Goal: Communication & Community: Answer question/provide support

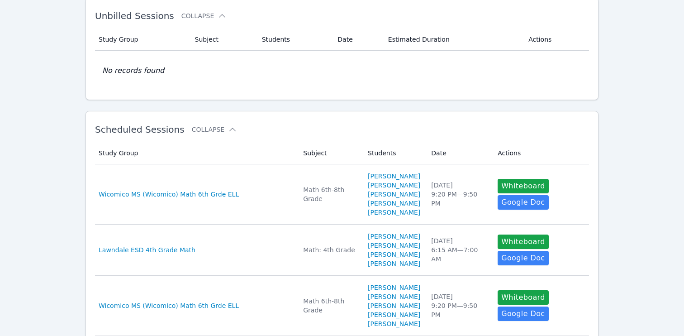
scroll to position [60, 0]
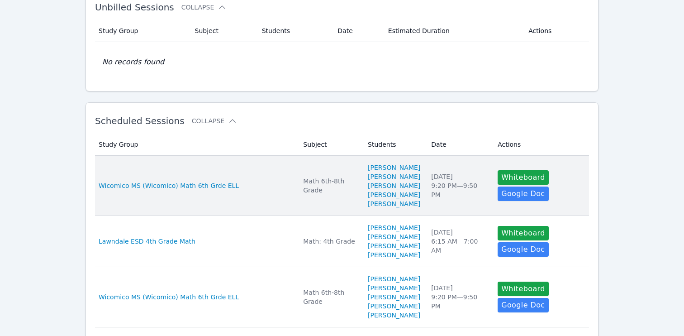
click at [273, 170] on td "Study Group Wicomico MS (Wicomico) Math 6th Grde ELL" at bounding box center [196, 186] width 203 height 60
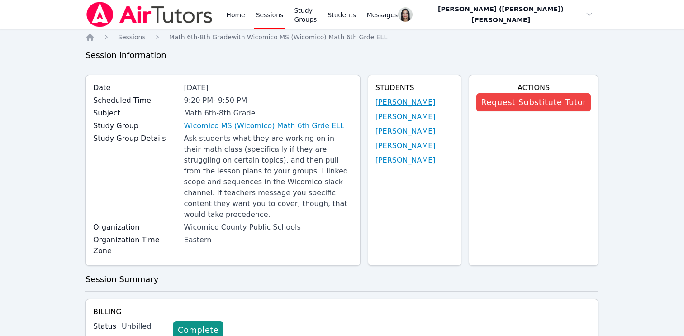
click at [381, 106] on link "[PERSON_NAME]" at bounding box center [405, 102] width 60 height 11
click at [232, 13] on link "Home" at bounding box center [235, 14] width 22 height 29
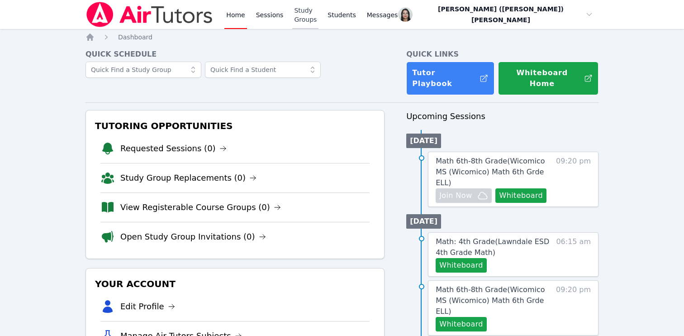
click at [316, 16] on link "Study Groups" at bounding box center [305, 14] width 26 height 29
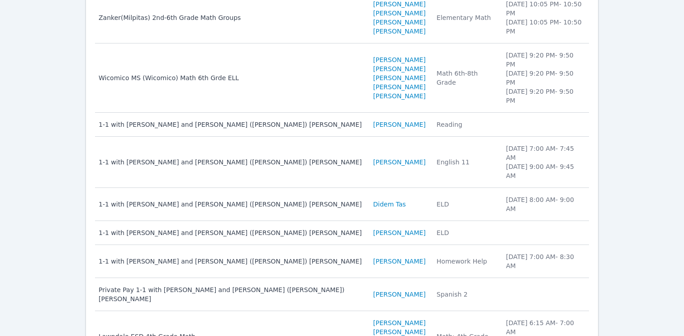
scroll to position [191, 0]
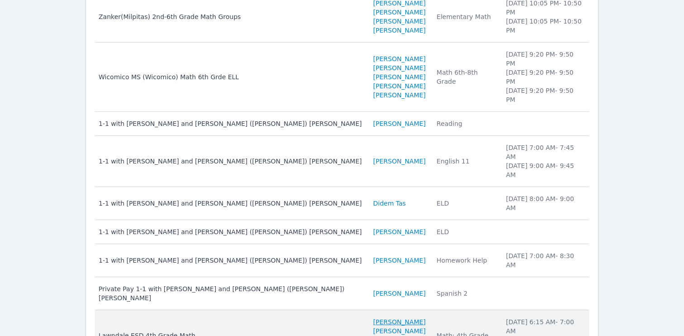
click at [373, 317] on link "[PERSON_NAME]" at bounding box center [399, 321] width 52 height 9
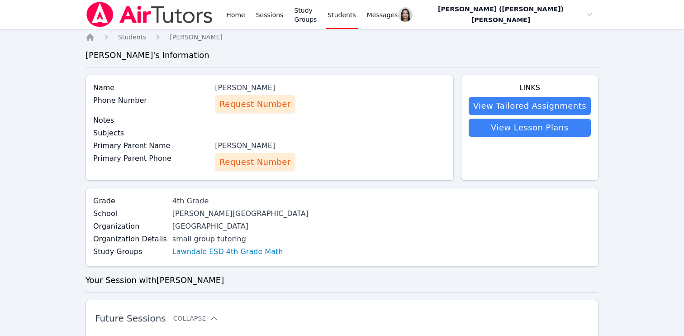
click at [274, 163] on span "Request Number" at bounding box center [254, 162] width 71 height 13
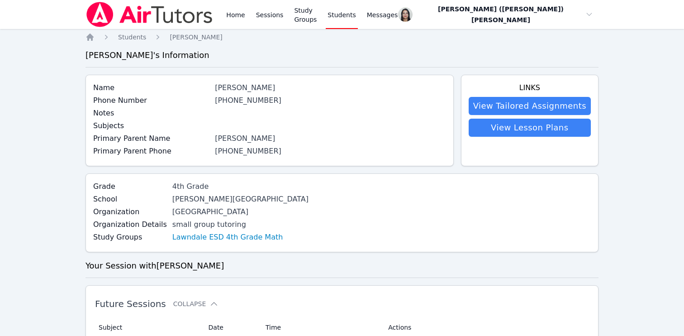
scroll to position [9, 0]
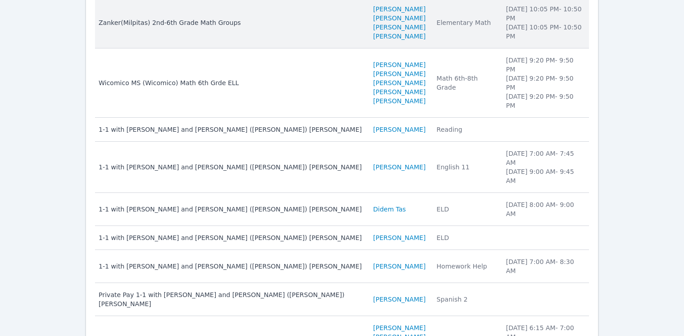
scroll to position [191, 0]
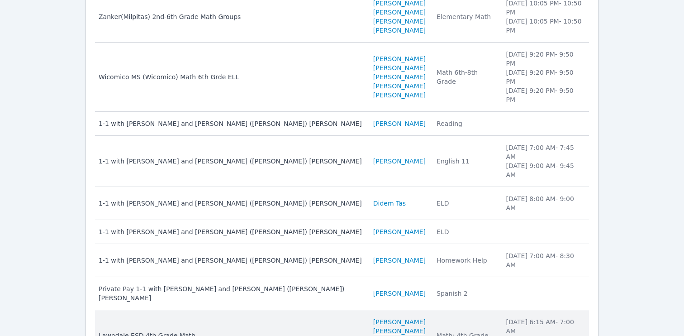
click at [373, 326] on link "[PERSON_NAME]" at bounding box center [399, 330] width 52 height 9
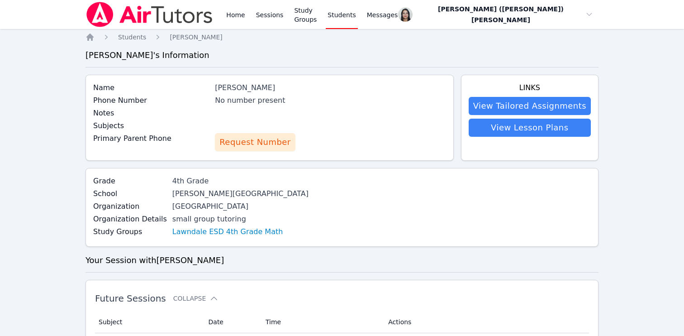
click at [252, 144] on span "Request Number" at bounding box center [254, 142] width 71 height 13
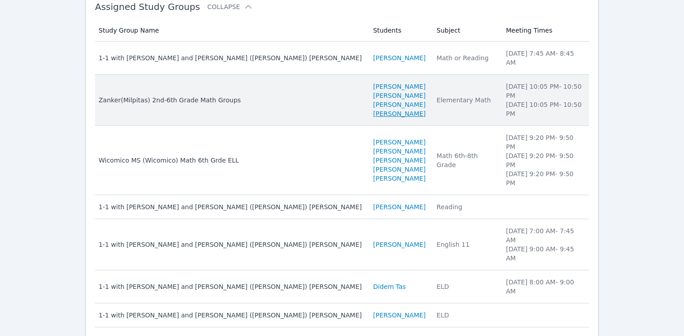
scroll to position [191, 0]
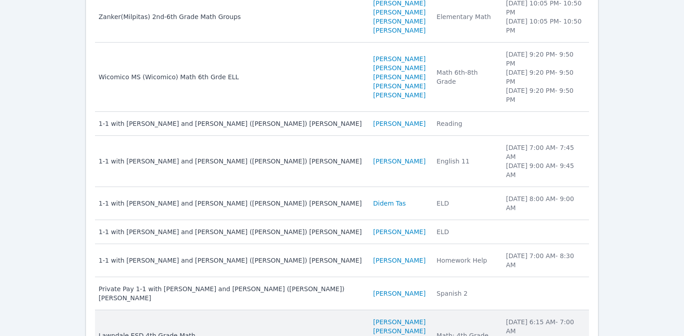
click at [373, 335] on link "[PERSON_NAME]" at bounding box center [399, 339] width 52 height 9
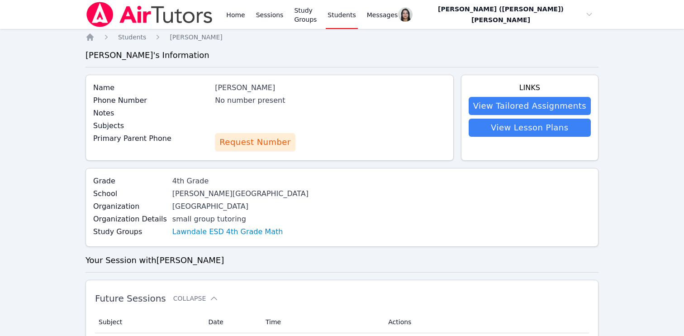
click at [261, 142] on span "Request Number" at bounding box center [254, 142] width 71 height 13
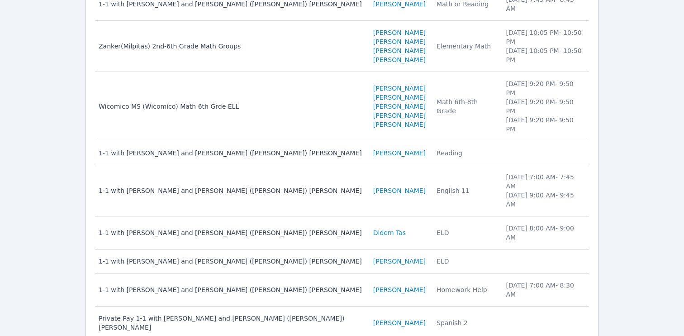
scroll to position [191, 0]
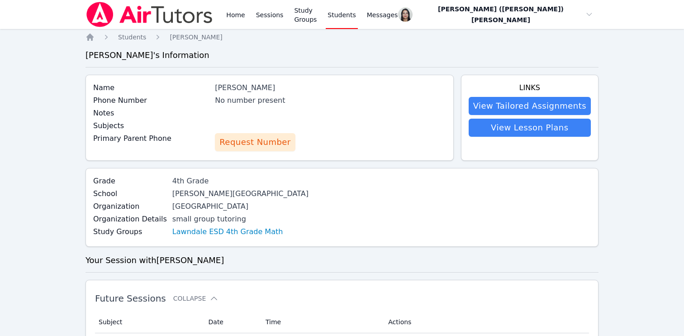
click at [265, 139] on span "Request Number" at bounding box center [254, 142] width 71 height 13
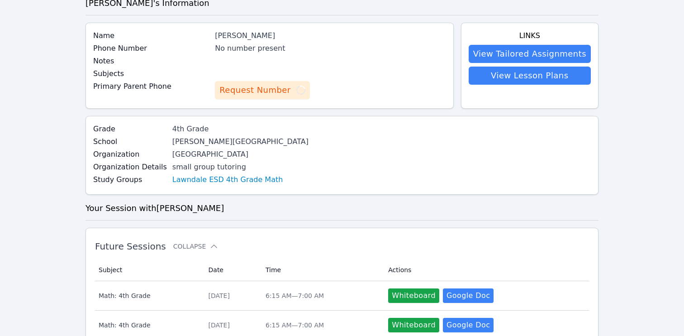
scroll to position [68, 0]
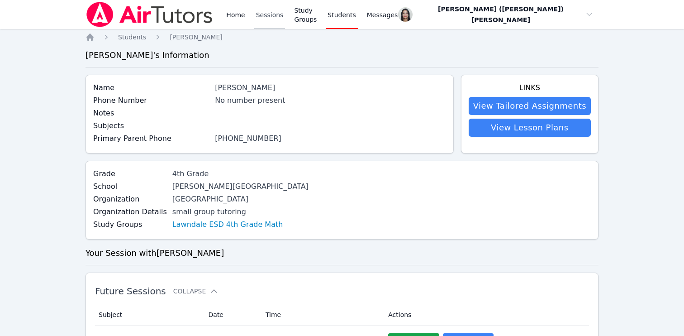
click at [269, 16] on link "Sessions" at bounding box center [269, 14] width 31 height 29
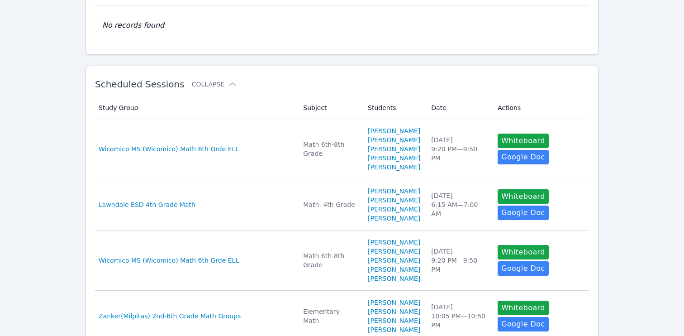
scroll to position [97, 0]
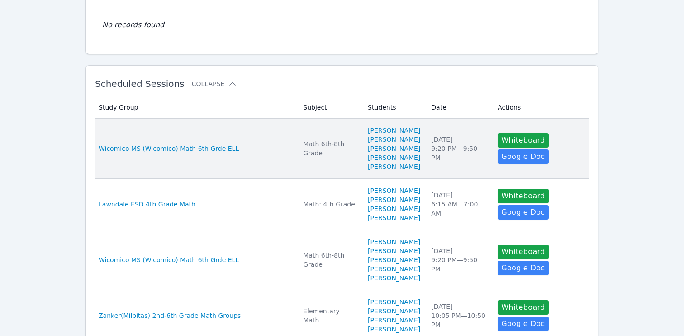
click at [242, 138] on td "Study Group Wicomico MS (Wicomico) Math 6th Grde ELL" at bounding box center [196, 148] width 203 height 60
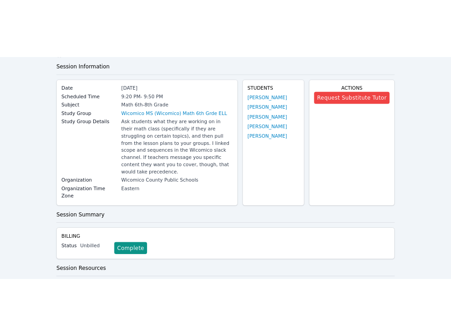
scroll to position [38, 0]
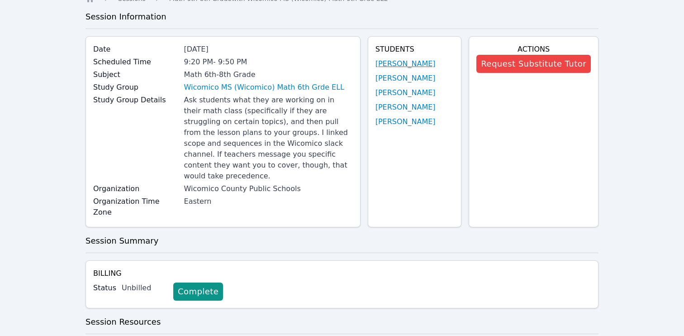
click at [397, 64] on link "[PERSON_NAME]" at bounding box center [405, 63] width 60 height 11
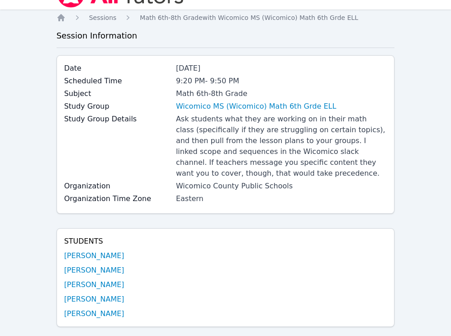
scroll to position [0, 0]
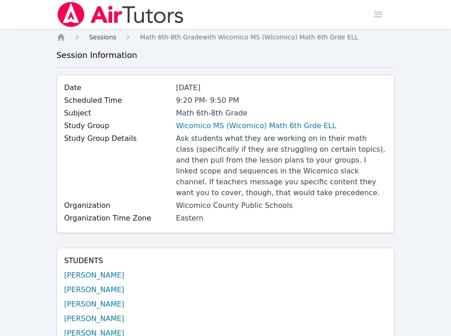
click at [100, 34] on span "Sessions" at bounding box center [103, 36] width 28 height 7
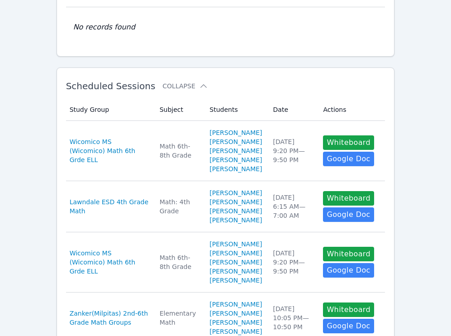
scroll to position [95, 0]
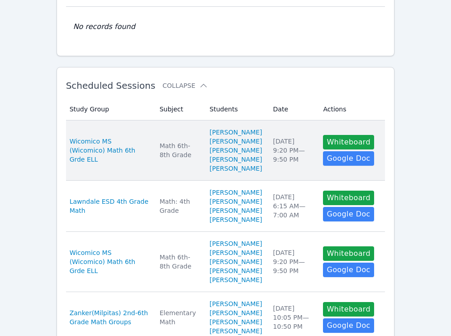
click at [273, 155] on td "Date [DATE] 9:20 PM — 9:50 PM" at bounding box center [293, 150] width 50 height 60
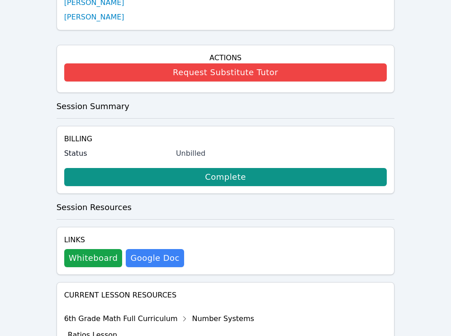
scroll to position [332, 0]
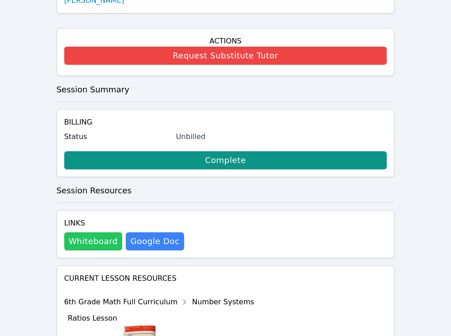
click at [102, 237] on button "Whiteboard" at bounding box center [93, 241] width 58 height 18
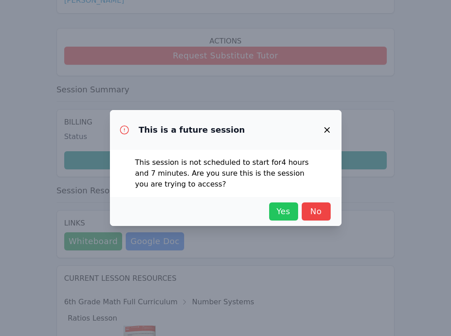
click at [284, 206] on span "Yes" at bounding box center [284, 211] width 20 height 13
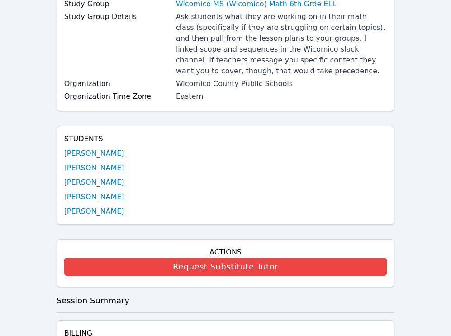
scroll to position [0, 0]
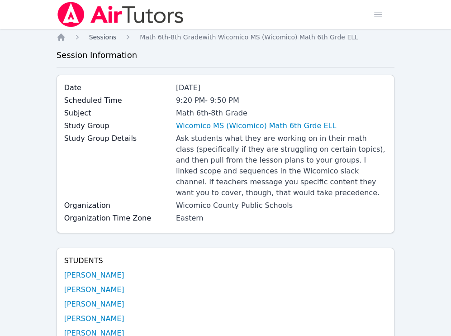
click at [108, 38] on span "Sessions" at bounding box center [103, 36] width 28 height 7
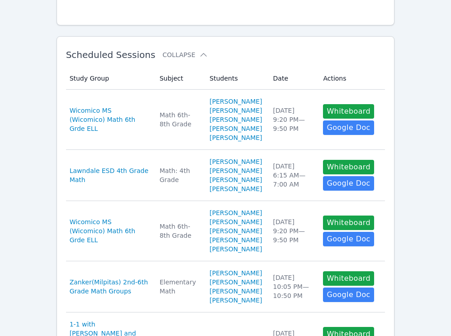
scroll to position [312, 0]
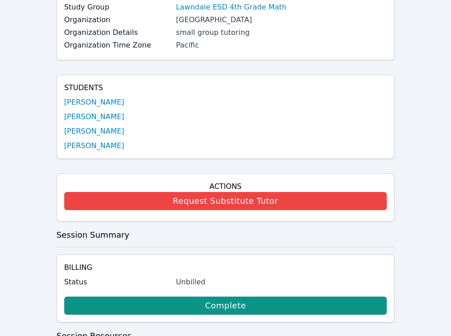
scroll to position [185, 0]
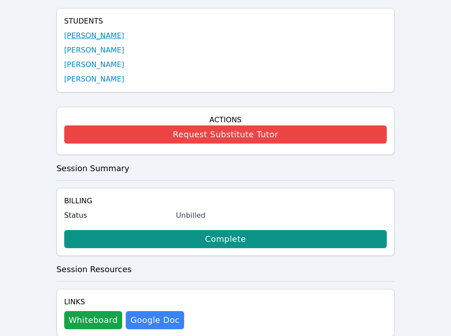
click at [95, 34] on link "[PERSON_NAME]" at bounding box center [94, 35] width 60 height 11
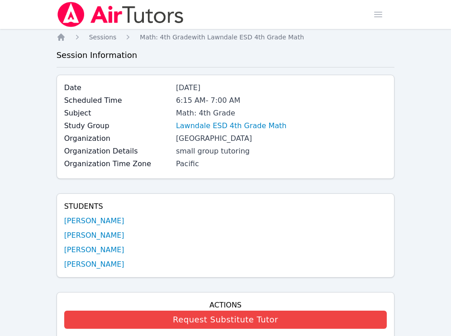
scroll to position [185, 0]
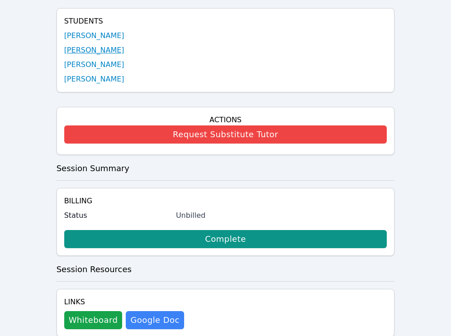
click at [85, 49] on link "[PERSON_NAME]" at bounding box center [94, 50] width 60 height 11
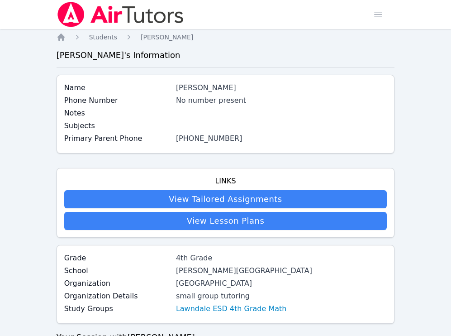
scroll to position [185, 0]
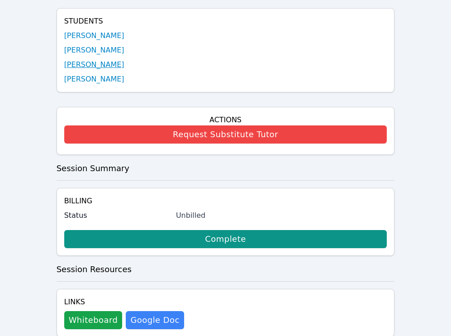
click at [81, 64] on link "[PERSON_NAME]" at bounding box center [94, 64] width 60 height 11
click at [84, 80] on link "[PERSON_NAME]" at bounding box center [94, 79] width 60 height 11
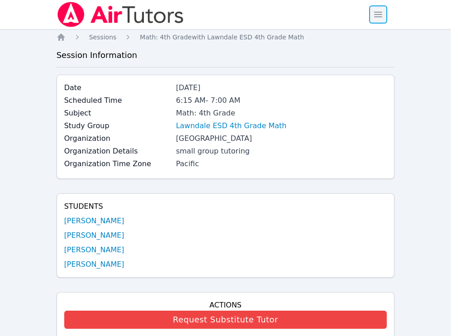
click at [380, 23] on span "button" at bounding box center [378, 15] width 20 height 20
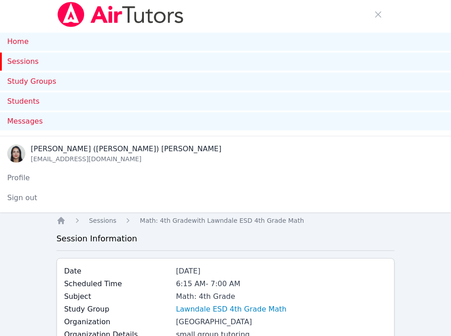
click at [35, 62] on link "Sessions" at bounding box center [225, 61] width 451 height 18
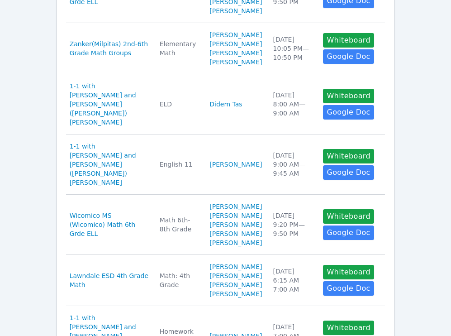
scroll to position [607, 0]
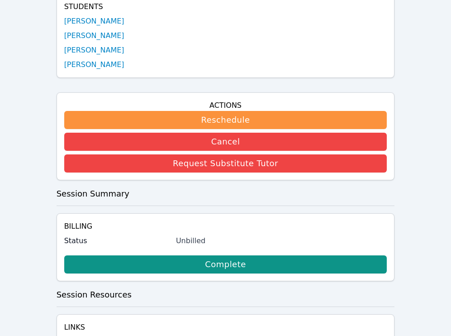
scroll to position [371, 0]
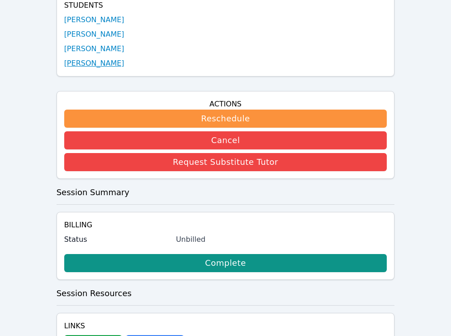
click at [91, 66] on link "[PERSON_NAME]" at bounding box center [94, 63] width 60 height 11
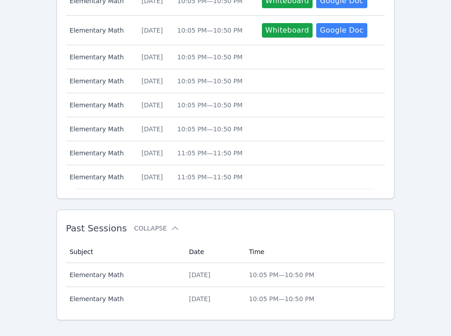
scroll to position [666, 0]
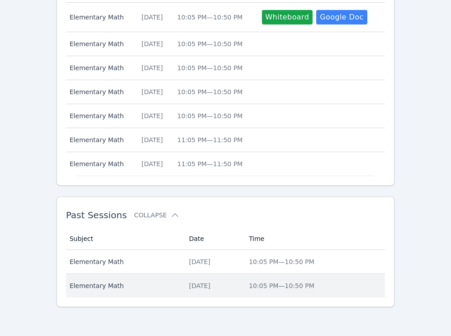
click at [207, 280] on td "Date Wed Oct 1, 2025" at bounding box center [214, 286] width 60 height 24
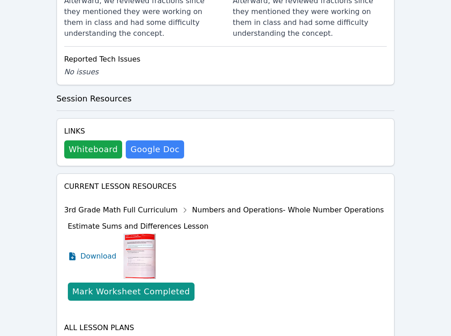
scroll to position [813, 0]
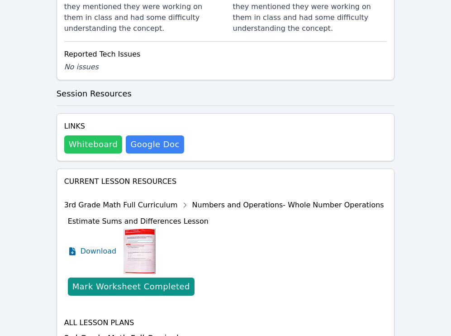
click at [88, 135] on button "Whiteboard" at bounding box center [93, 144] width 58 height 18
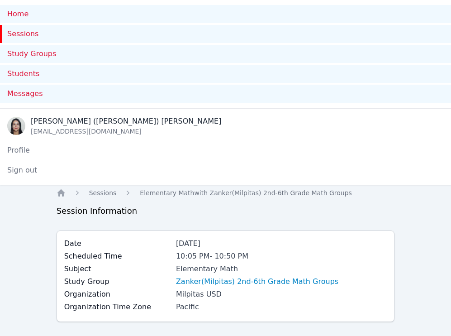
scroll to position [0, 0]
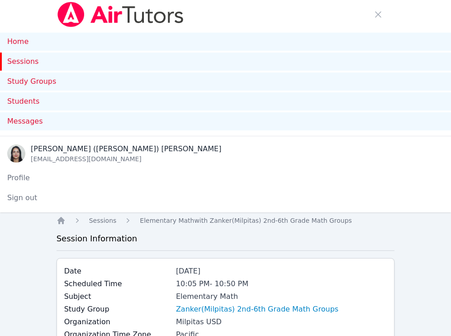
click at [19, 61] on link "Sessions" at bounding box center [225, 61] width 451 height 18
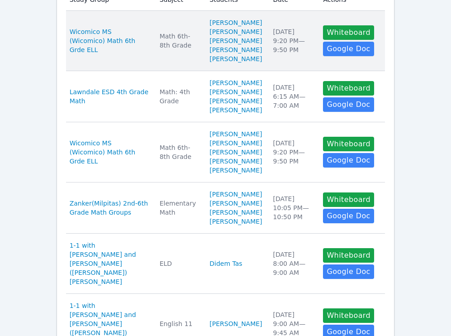
scroll to position [400, 0]
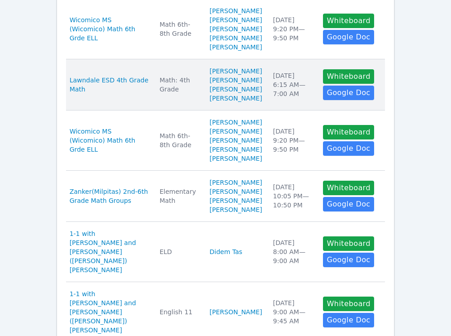
click at [159, 110] on td "Subject Math: 4th Grade" at bounding box center [179, 84] width 50 height 51
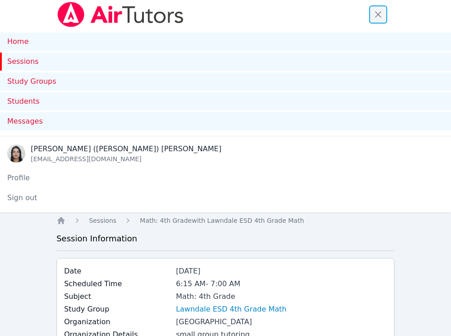
click at [379, 12] on span "button" at bounding box center [378, 15] width 20 height 20
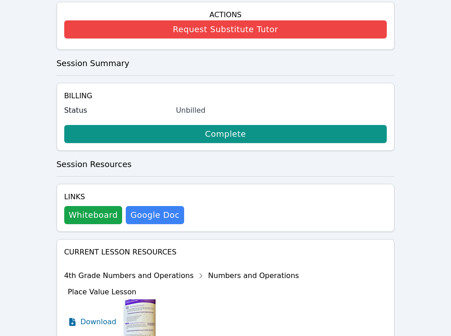
scroll to position [320, 0]
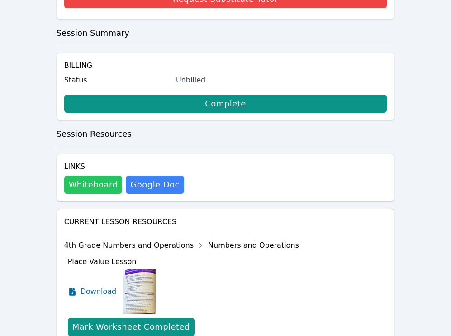
click at [96, 189] on button "Whiteboard" at bounding box center [93, 184] width 58 height 18
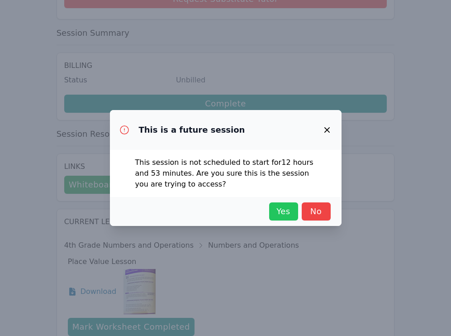
click at [285, 218] on button "Yes" at bounding box center [283, 211] width 29 height 18
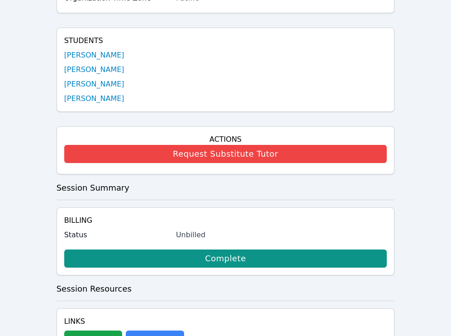
scroll to position [0, 0]
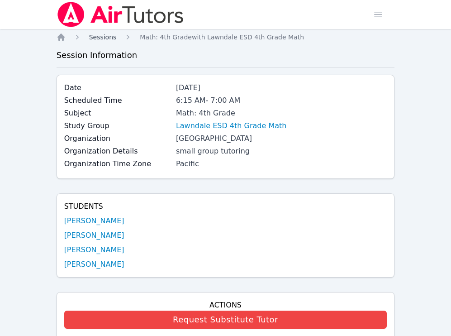
click at [94, 38] on span "Sessions" at bounding box center [103, 36] width 28 height 7
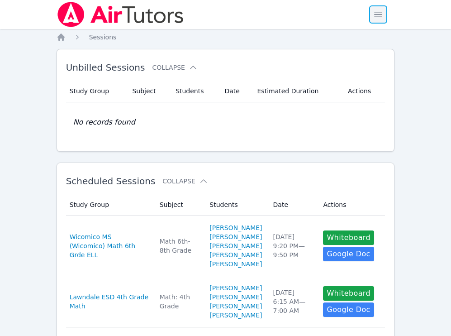
click at [384, 14] on span "button" at bounding box center [378, 15] width 20 height 20
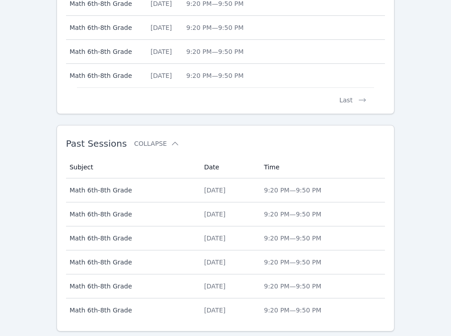
scroll to position [606, 0]
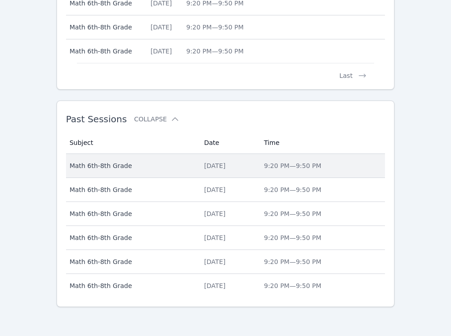
click at [253, 161] on div "[DATE]" at bounding box center [228, 165] width 49 height 9
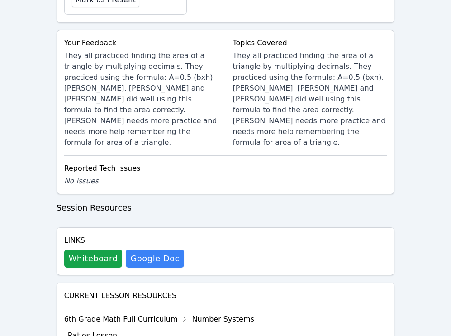
scroll to position [737, 0]
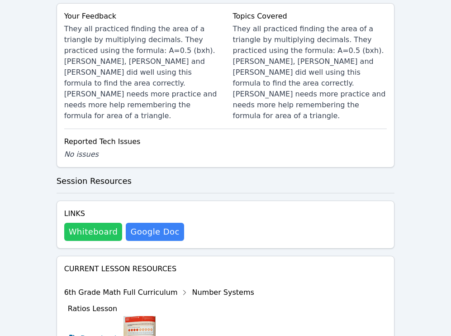
click at [107, 223] on button "Whiteboard" at bounding box center [93, 232] width 58 height 18
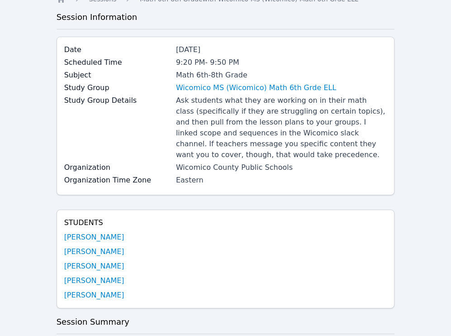
scroll to position [0, 0]
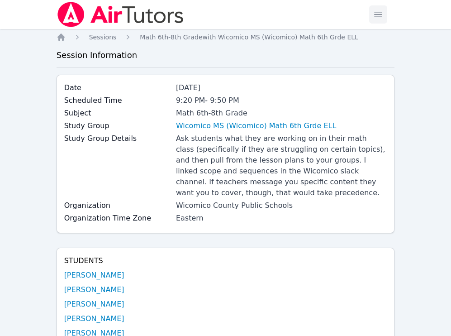
click at [380, 15] on span "button" at bounding box center [378, 15] width 20 height 20
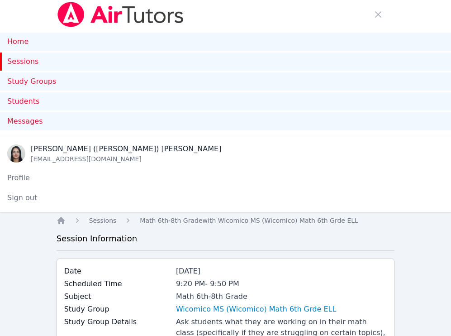
click at [35, 66] on link "Sessions" at bounding box center [225, 61] width 451 height 18
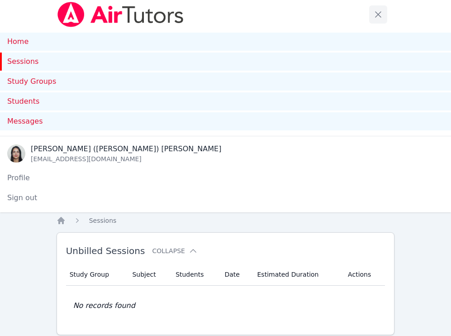
click at [378, 14] on span "button" at bounding box center [378, 15] width 20 height 20
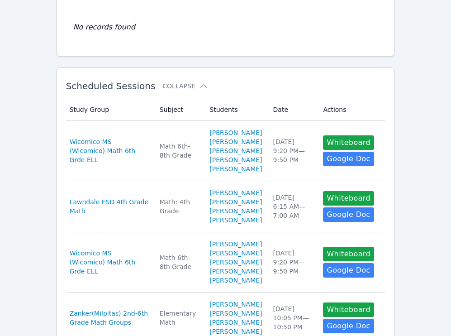
scroll to position [141, 0]
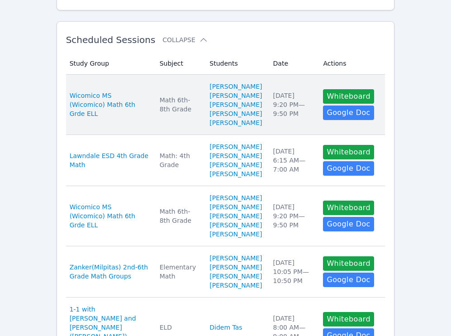
click at [181, 107] on td "Subject Math 6th-8th Grade" at bounding box center [179, 105] width 50 height 60
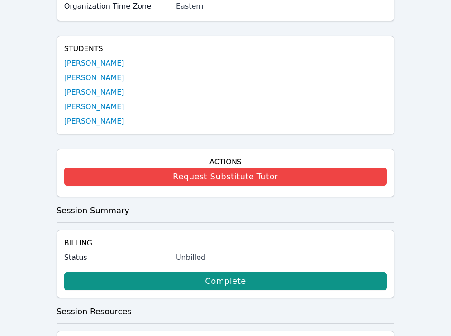
scroll to position [207, 0]
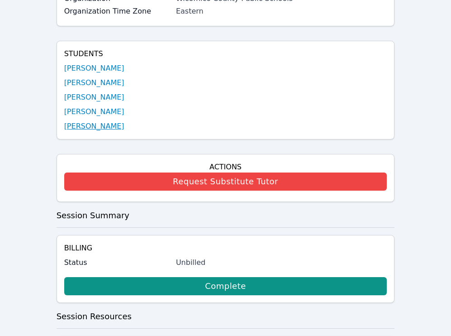
click at [97, 127] on link "[PERSON_NAME]" at bounding box center [94, 126] width 60 height 11
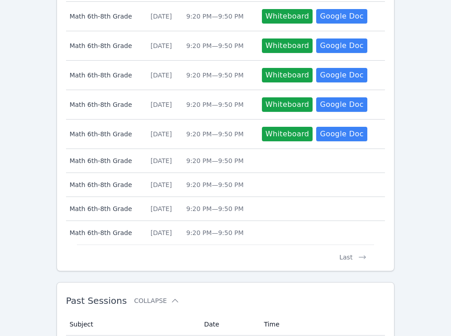
scroll to position [678, 0]
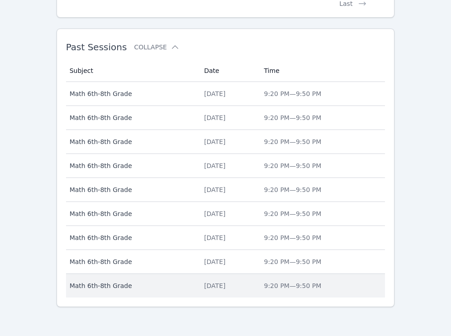
click at [251, 287] on div "Tue Sep 16, 2025" at bounding box center [228, 285] width 49 height 9
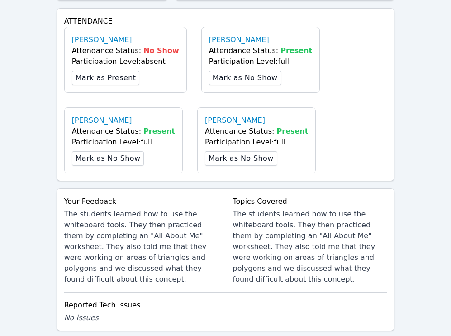
scroll to position [559, 0]
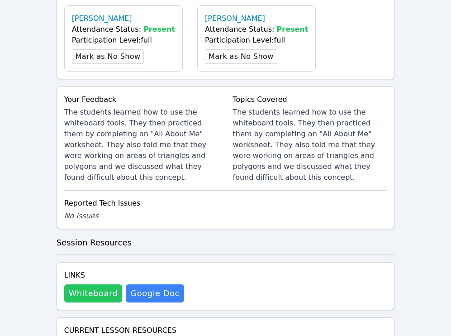
click at [94, 284] on button "Whiteboard" at bounding box center [93, 293] width 58 height 18
